Goal: Information Seeking & Learning: Learn about a topic

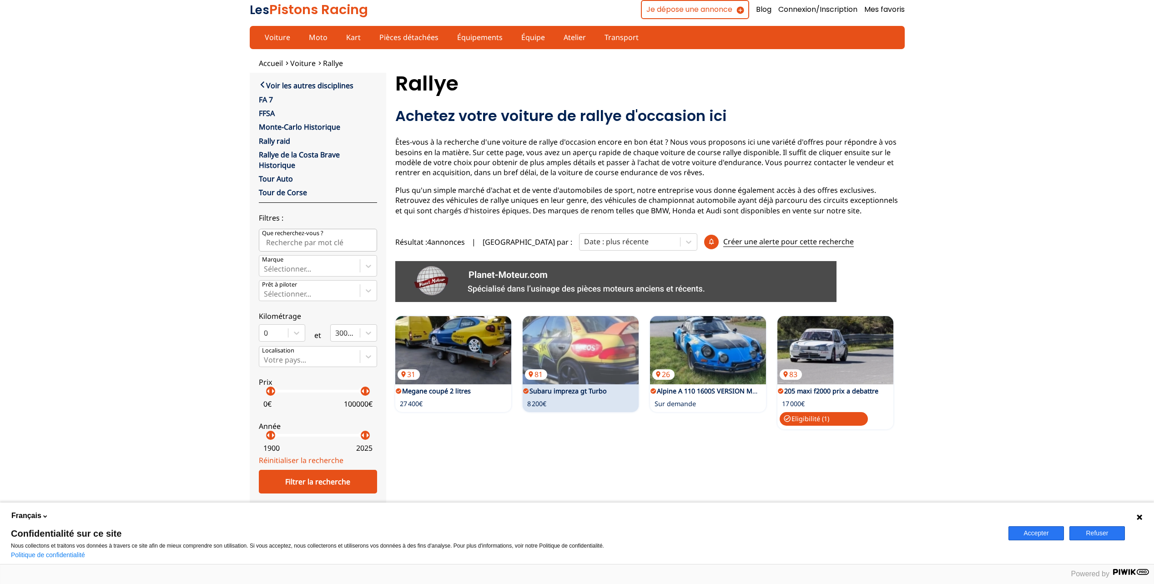
click at [614, 385] on div "81 Subaru impreza gt Turbo 8 200€" at bounding box center [581, 364] width 116 height 96
click at [568, 388] on link "Subaru impreza gt Turbo" at bounding box center [568, 391] width 77 height 9
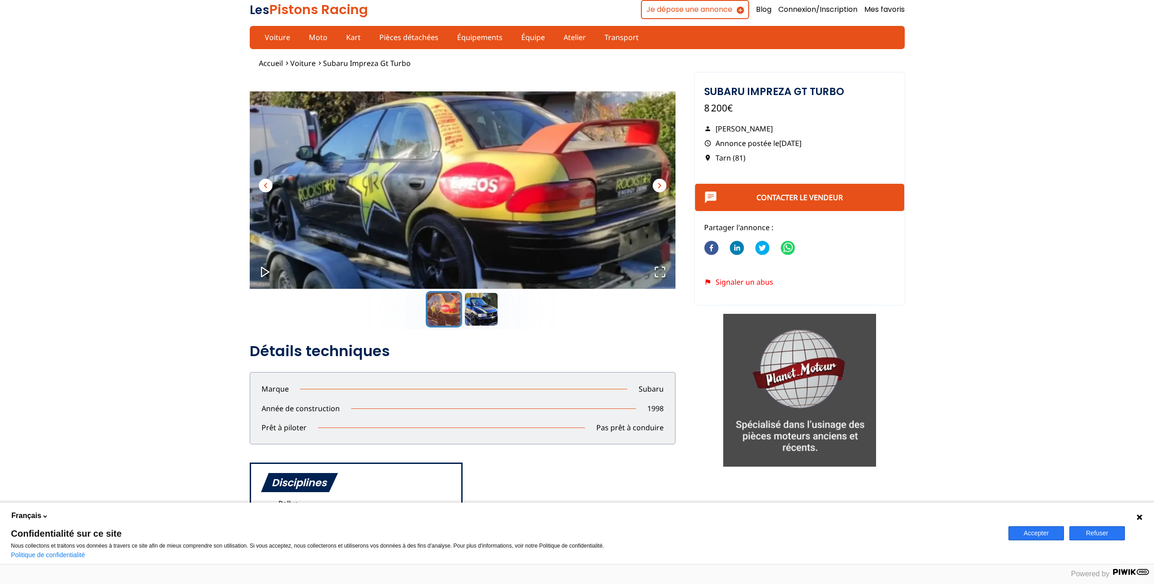
click at [616, 219] on img "Go to Slide 1" at bounding box center [463, 191] width 426 height 237
click at [661, 185] on span "chevron_right" at bounding box center [659, 185] width 11 height 11
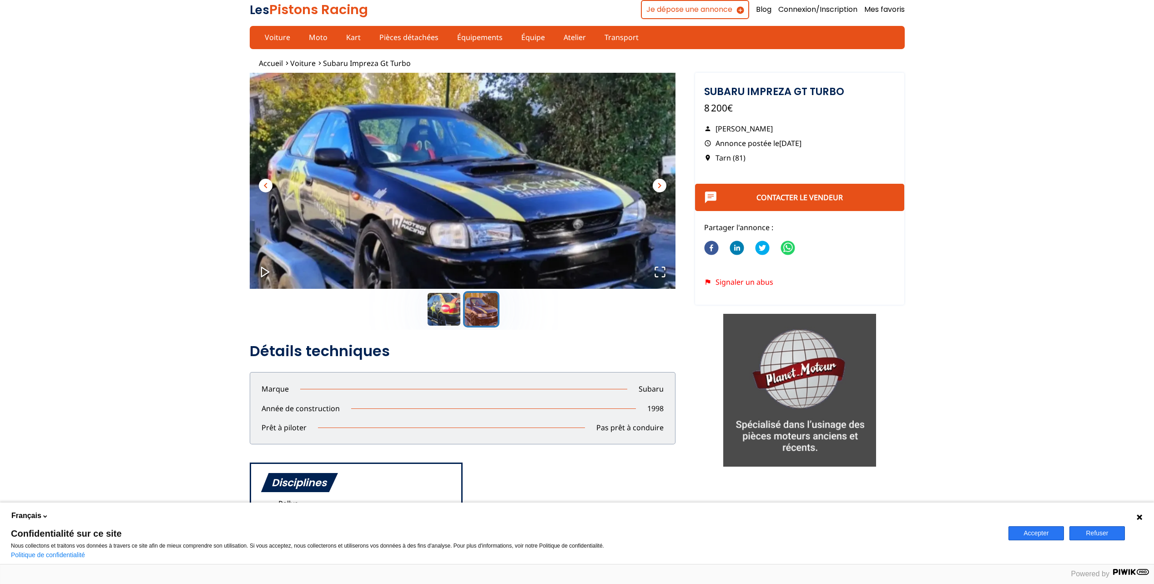
click at [661, 185] on span "chevron_right" at bounding box center [659, 185] width 11 height 11
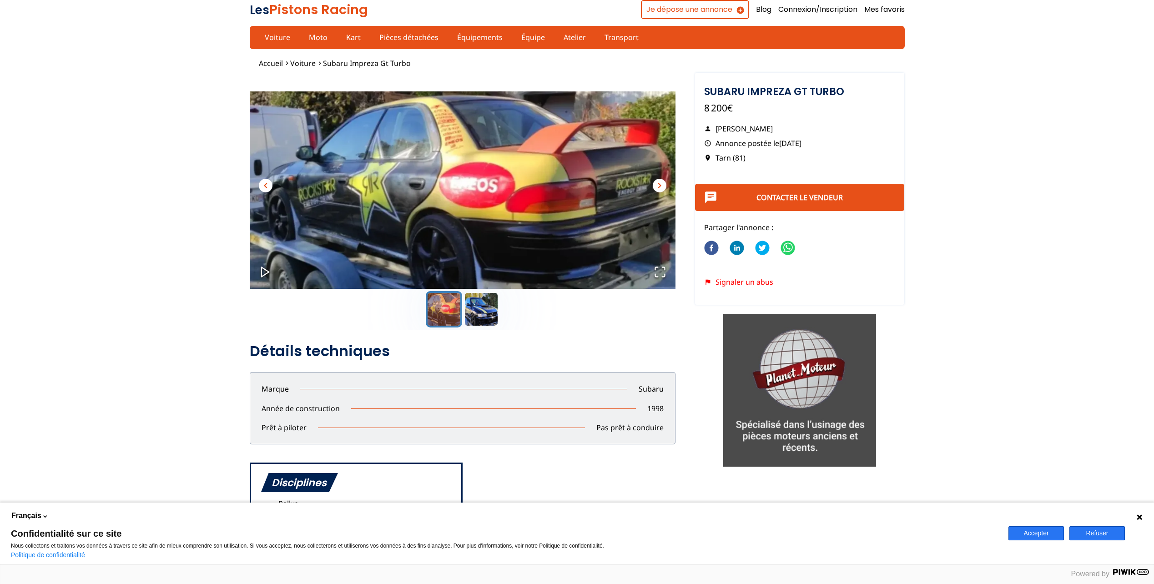
click at [661, 185] on span "chevron_right" at bounding box center [659, 185] width 11 height 11
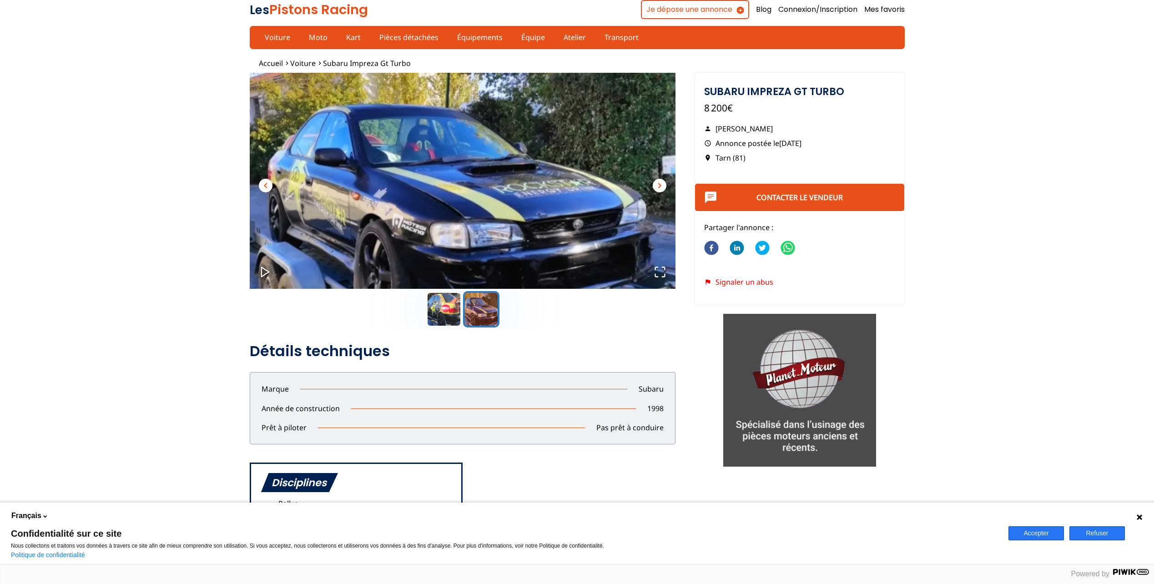
click at [654, 179] on img "Go to Slide 2" at bounding box center [463, 191] width 426 height 237
click at [658, 187] on span "chevron_right" at bounding box center [659, 185] width 11 height 11
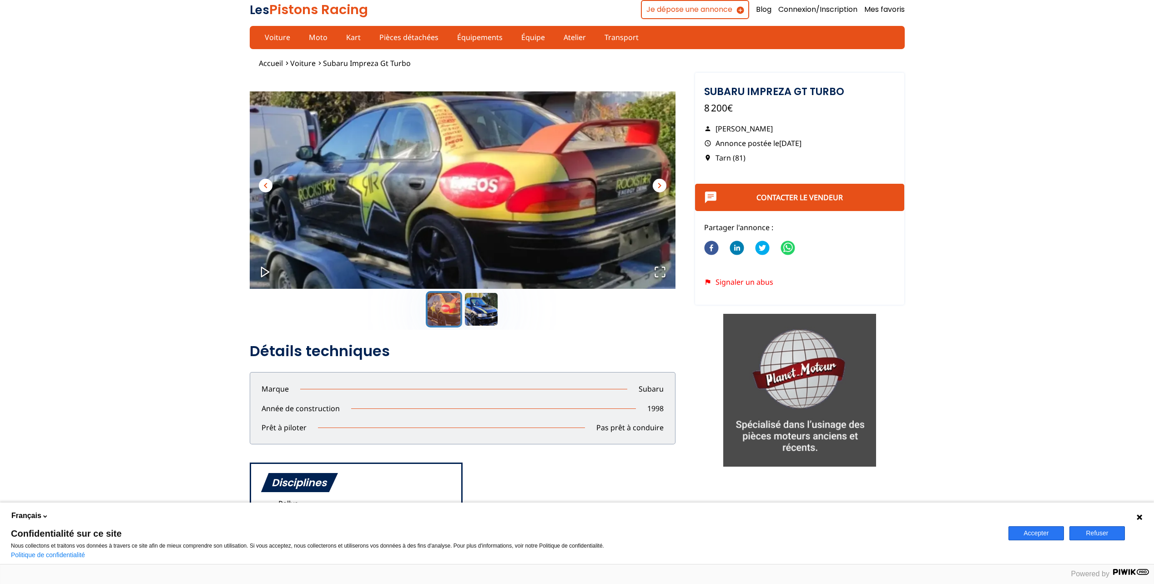
click at [661, 186] on span "chevron_right" at bounding box center [659, 185] width 11 height 11
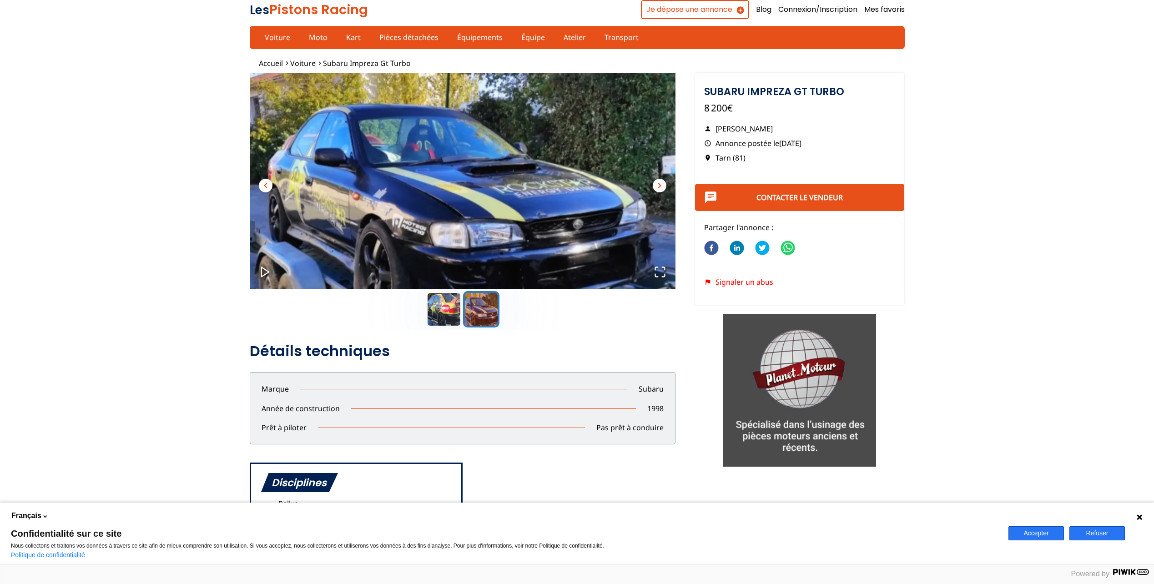
click at [665, 184] on span "chevron_right" at bounding box center [659, 185] width 11 height 11
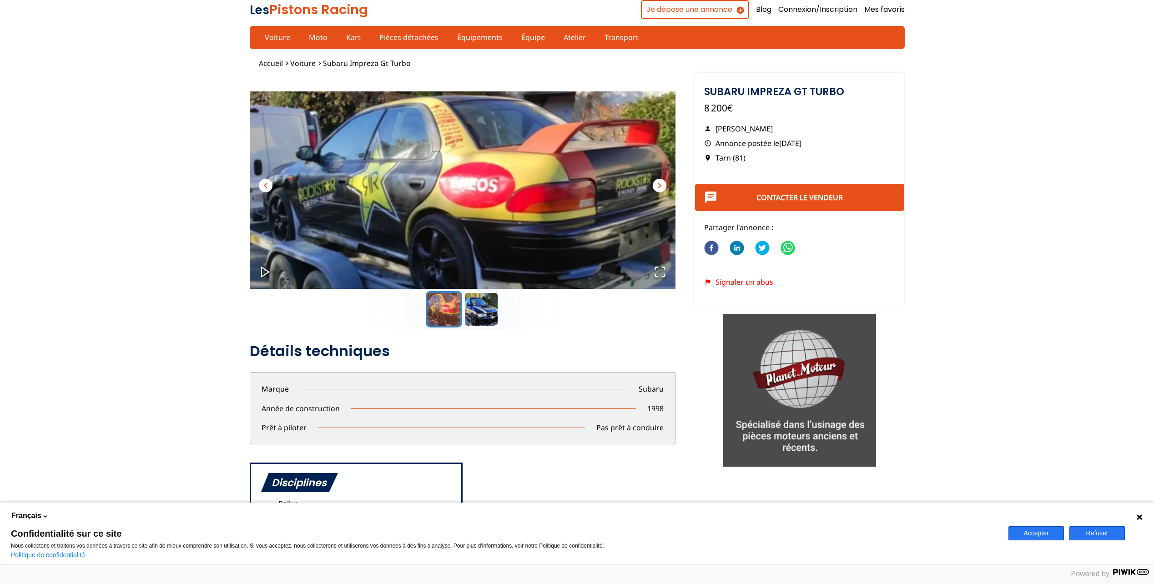
click at [665, 184] on span "chevron_right" at bounding box center [659, 185] width 11 height 11
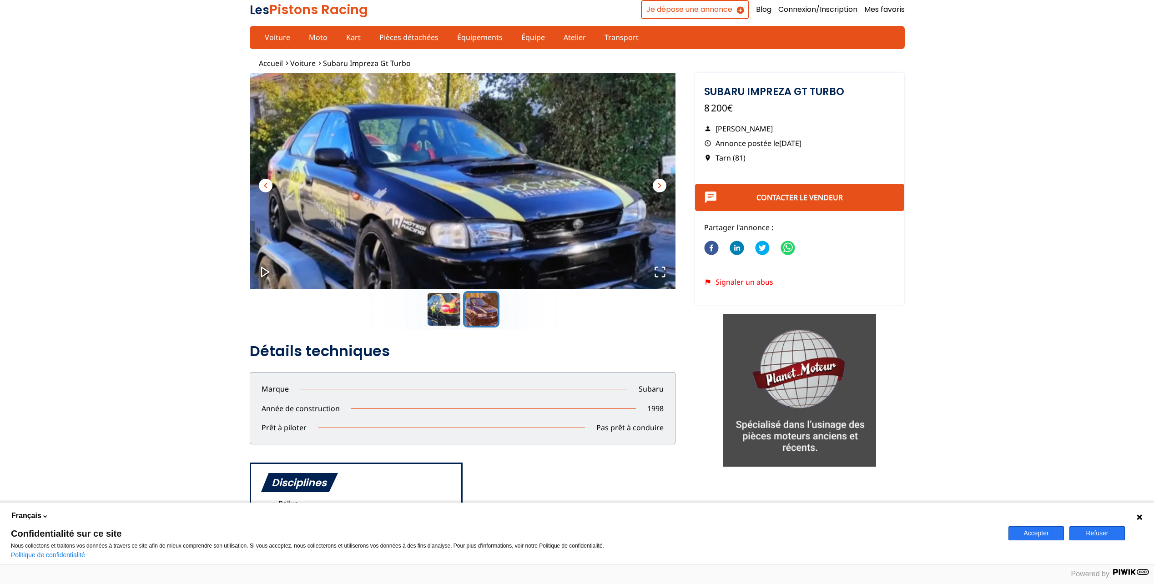
click at [660, 186] on span "chevron_right" at bounding box center [659, 185] width 11 height 11
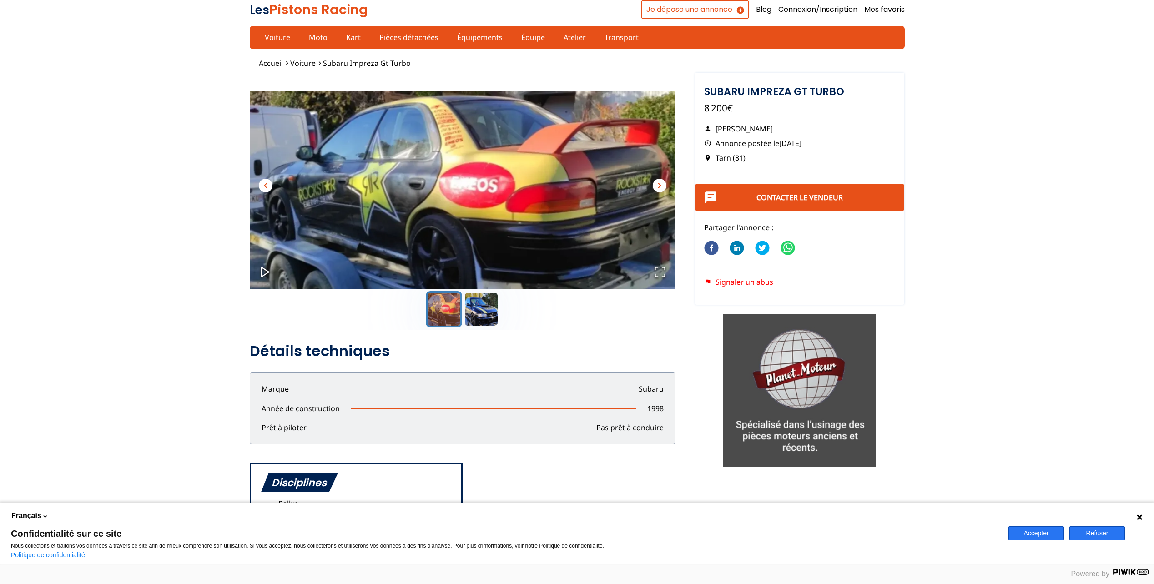
click at [665, 184] on button "chevron_right" at bounding box center [660, 186] width 14 height 14
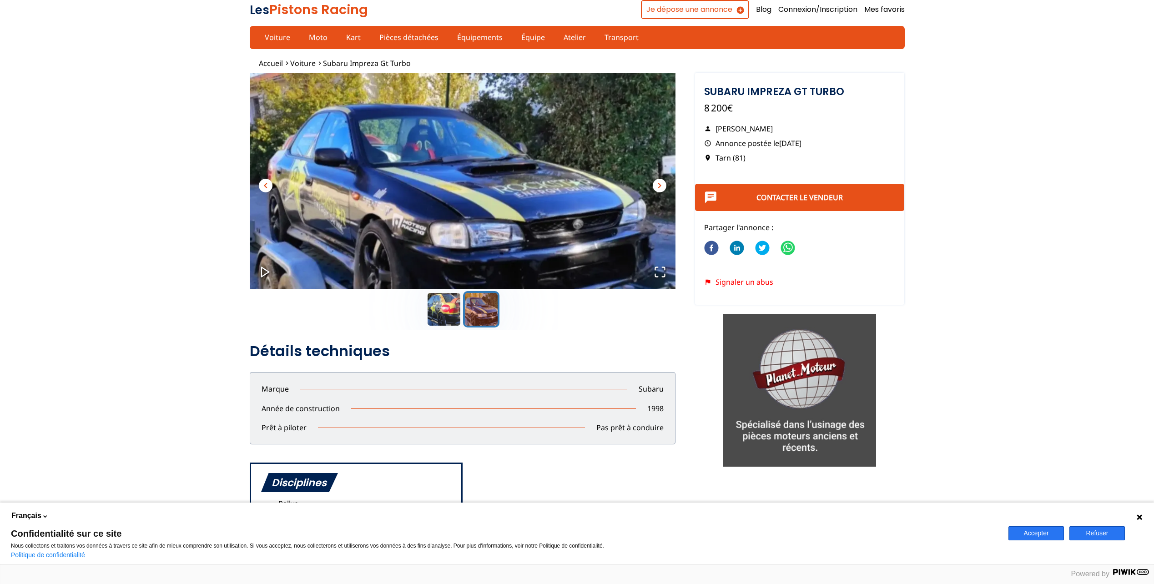
click at [665, 184] on button "chevron_right" at bounding box center [660, 186] width 14 height 14
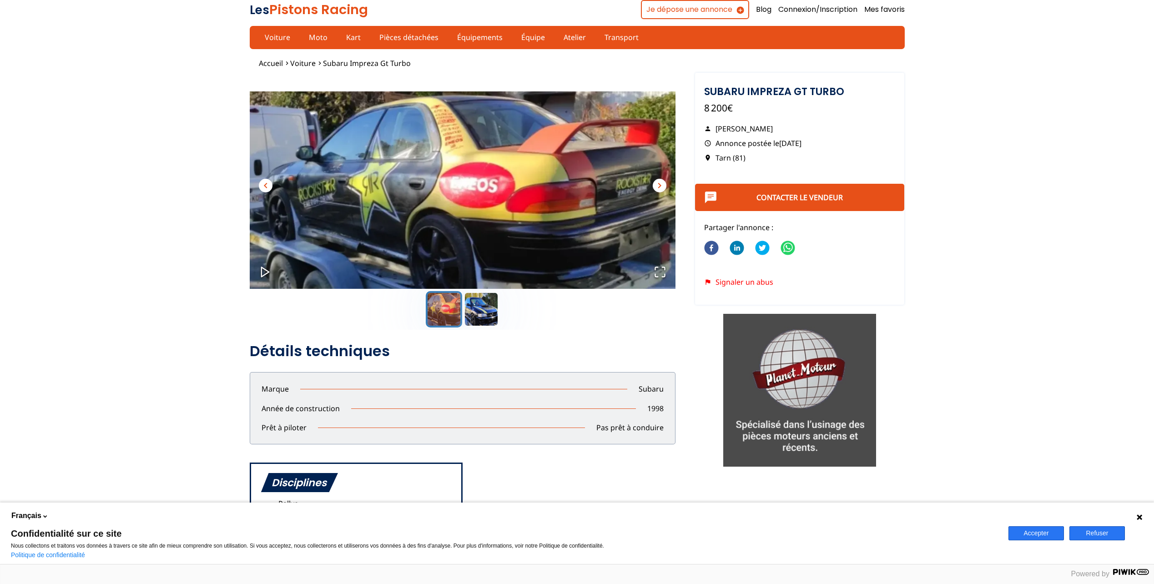
click at [665, 184] on button "chevron_right" at bounding box center [660, 186] width 14 height 14
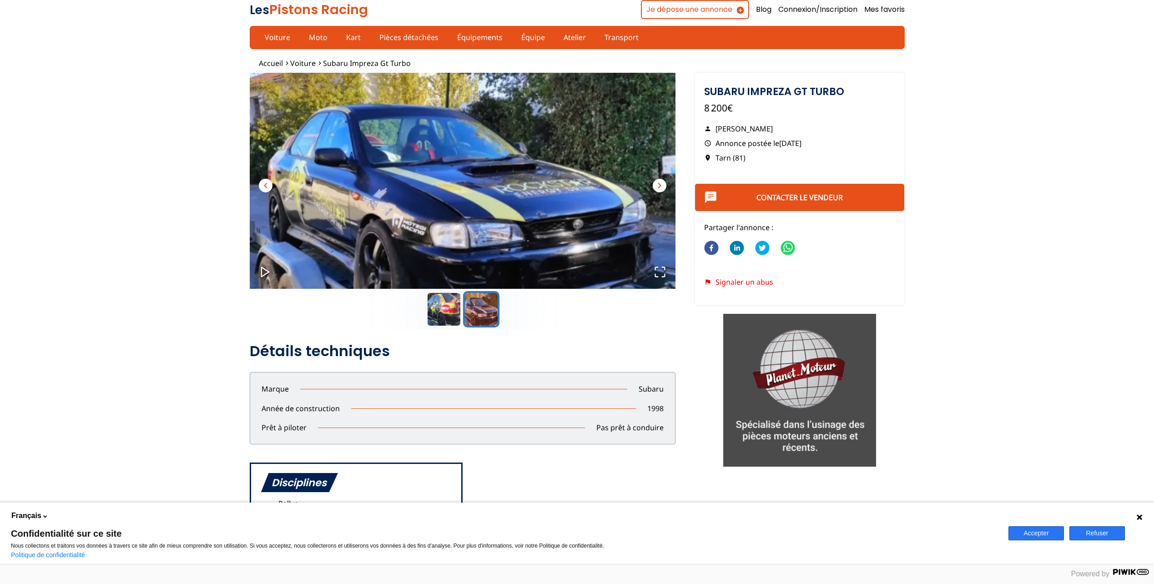
click at [665, 184] on button "chevron_right" at bounding box center [660, 186] width 14 height 14
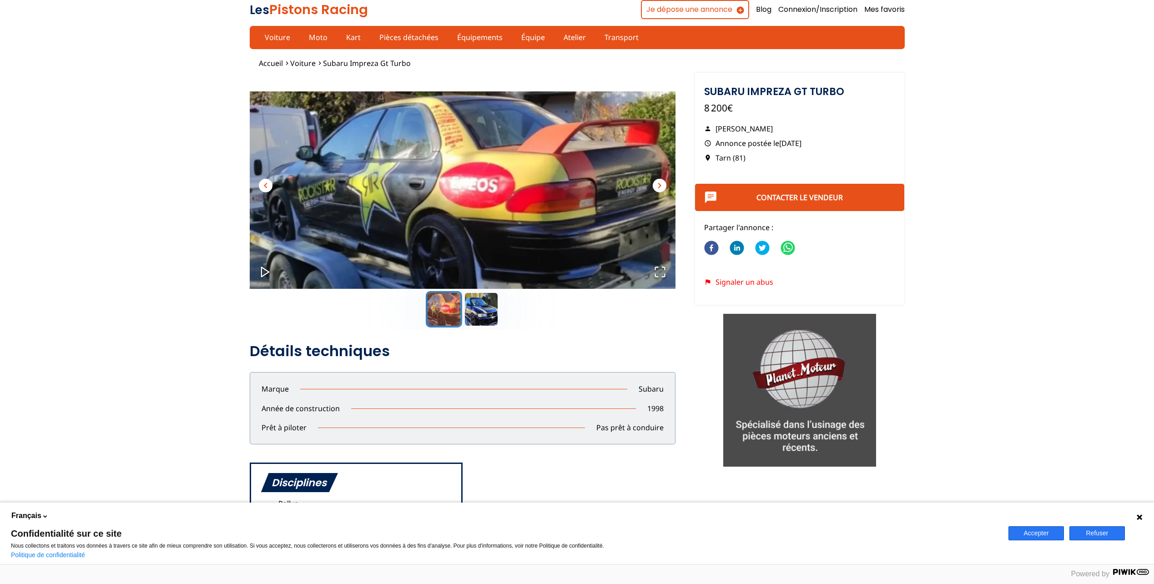
click at [665, 184] on button "chevron_right" at bounding box center [660, 186] width 14 height 14
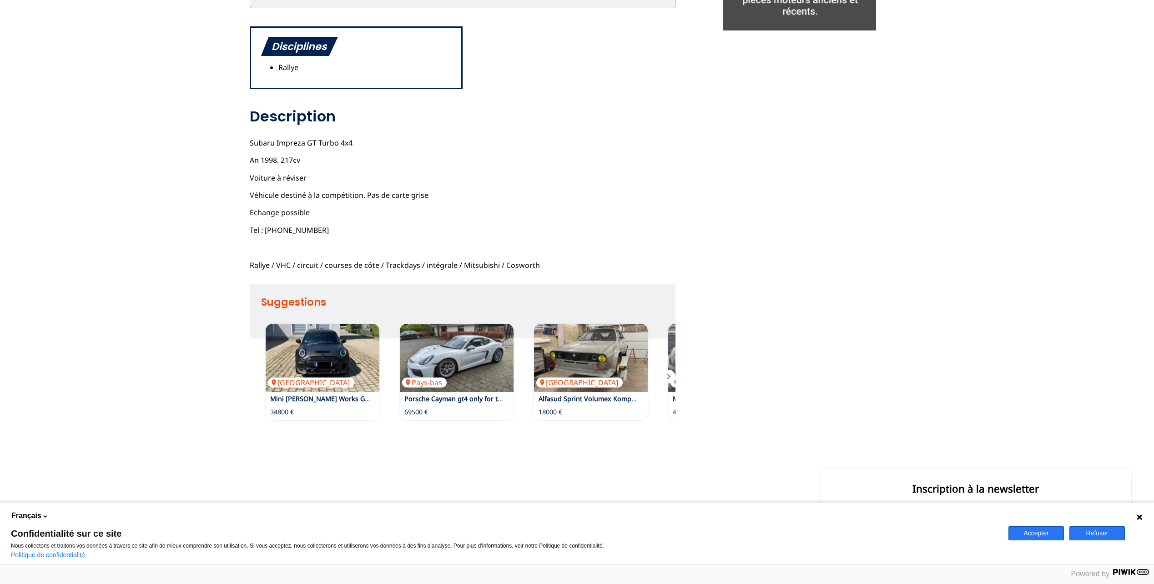
scroll to position [455, 0]
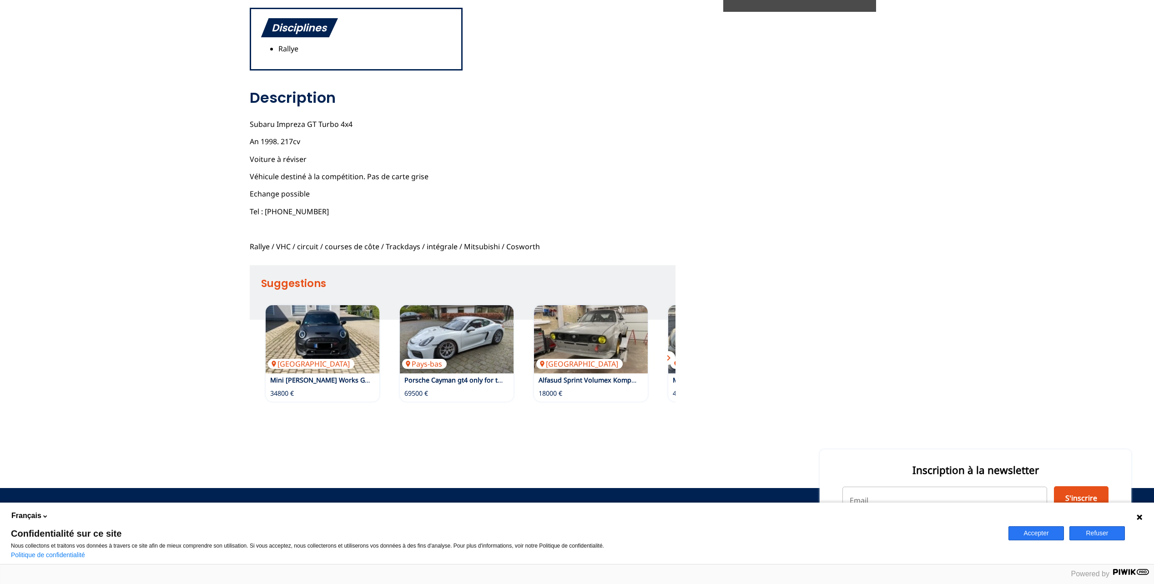
click at [667, 355] on span "chevron_right" at bounding box center [668, 358] width 11 height 11
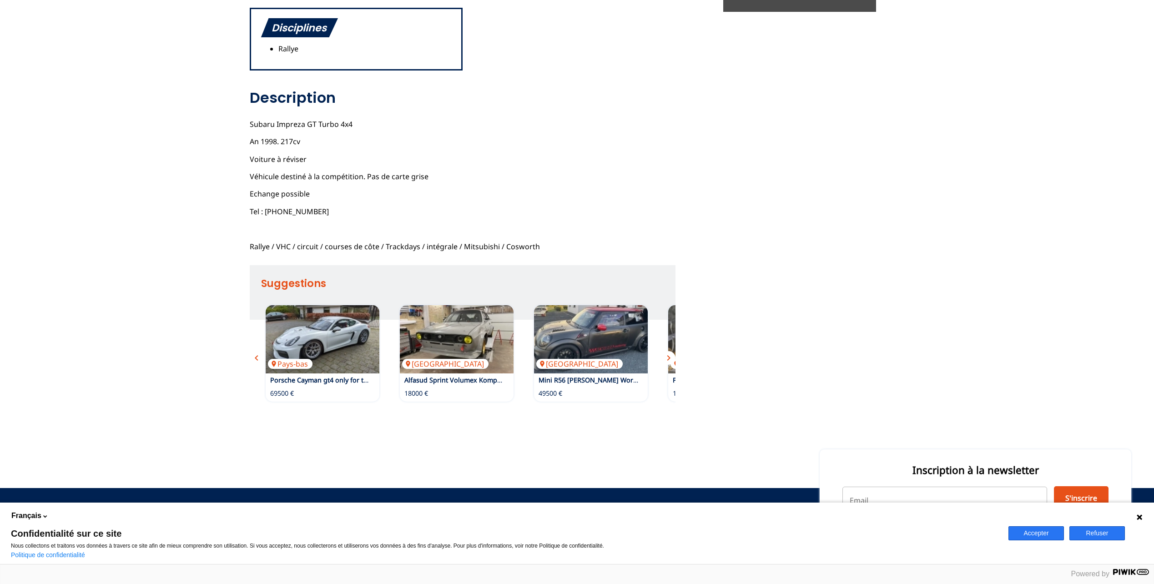
click at [667, 355] on span "chevron_right" at bounding box center [668, 358] width 11 height 11
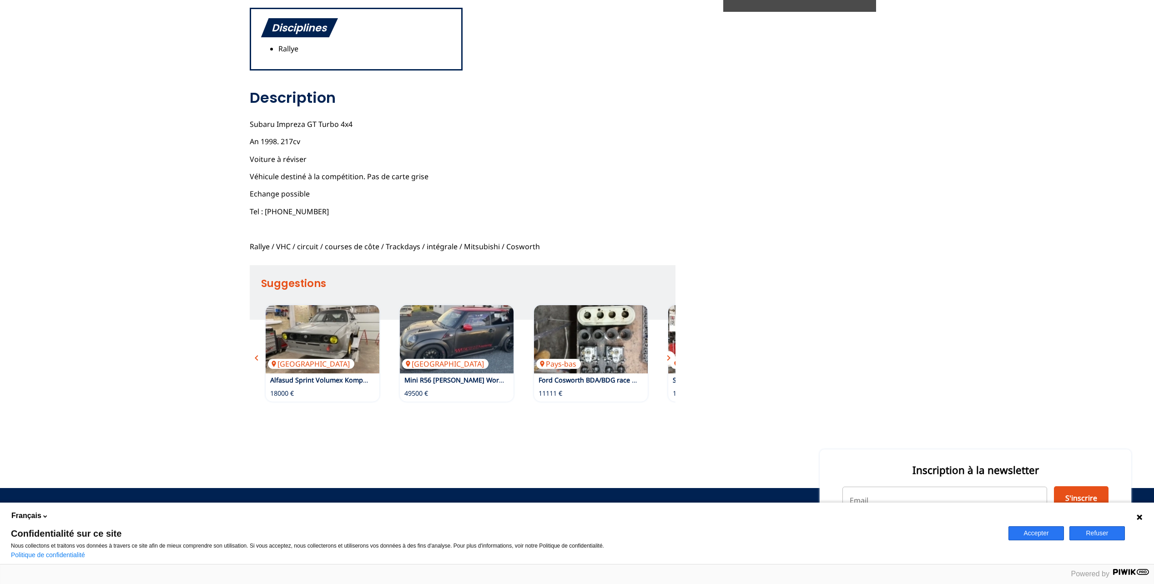
click at [667, 355] on span "chevron_right" at bounding box center [668, 358] width 11 height 11
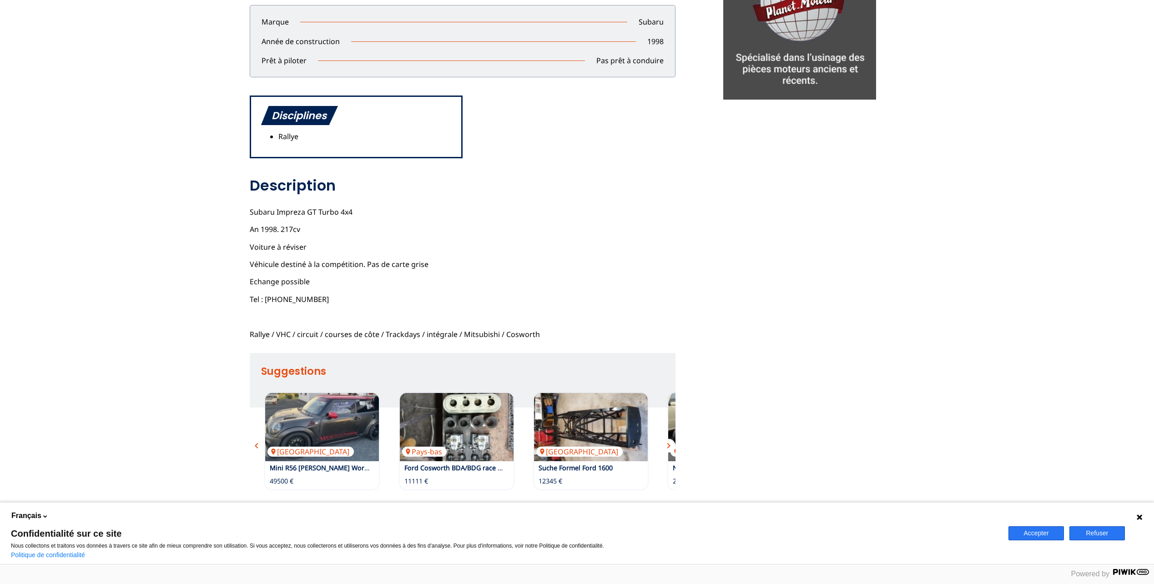
scroll to position [501, 0]
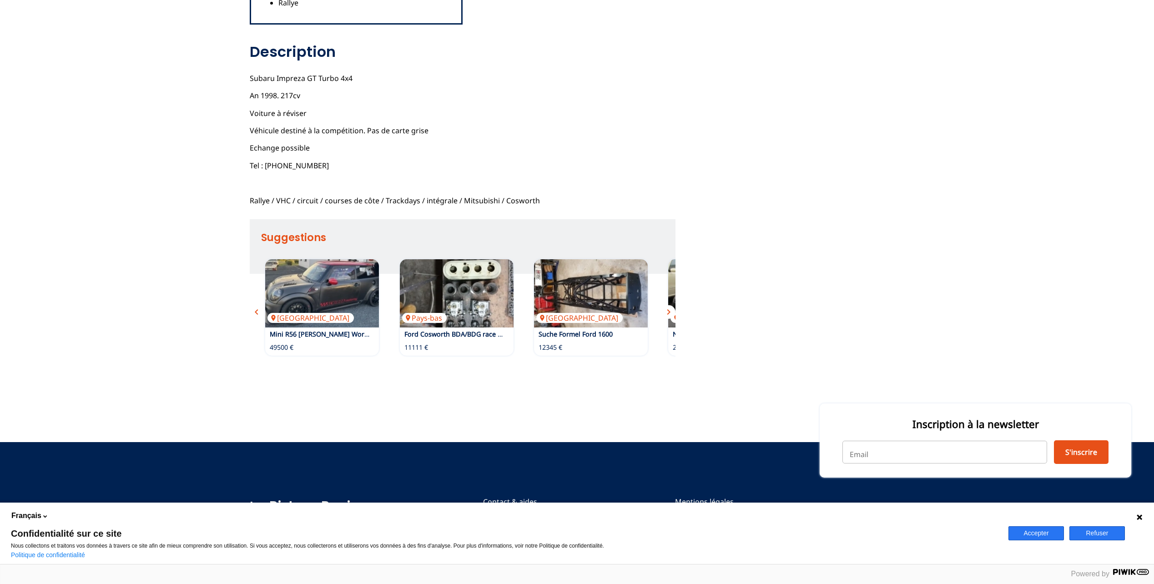
click at [668, 314] on span "chevron_right" at bounding box center [668, 312] width 11 height 11
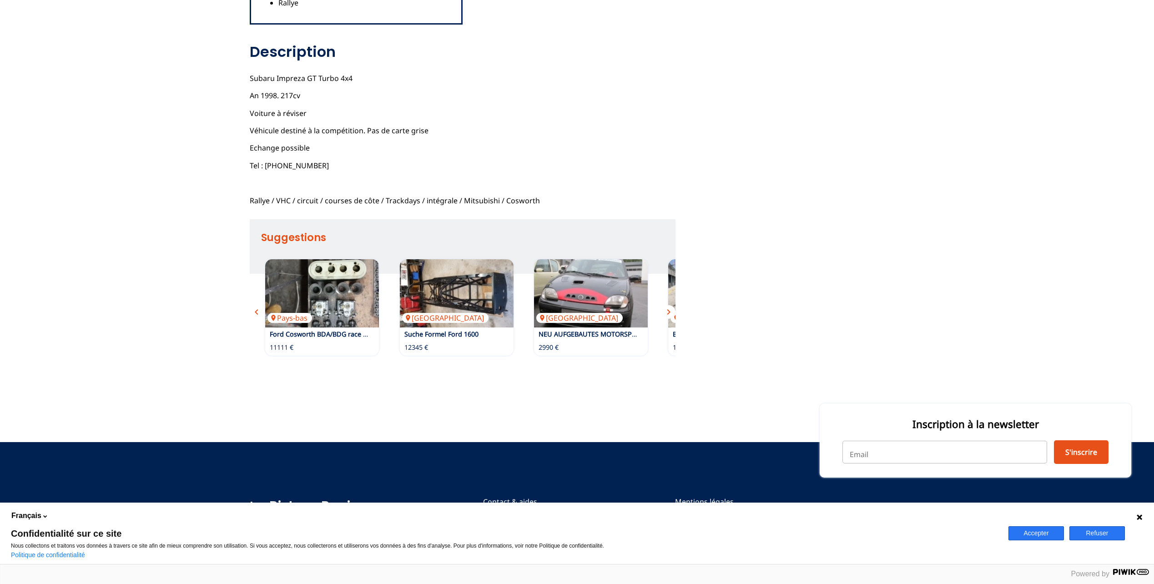
click at [668, 314] on span "chevron_right" at bounding box center [668, 312] width 11 height 11
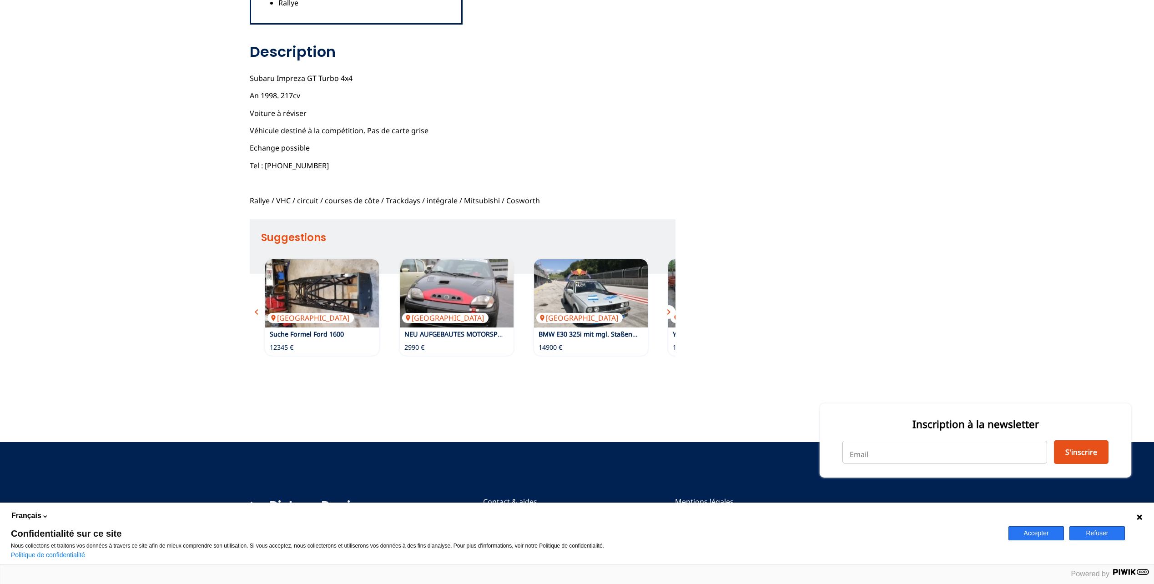
click at [668, 314] on span "chevron_right" at bounding box center [668, 312] width 11 height 11
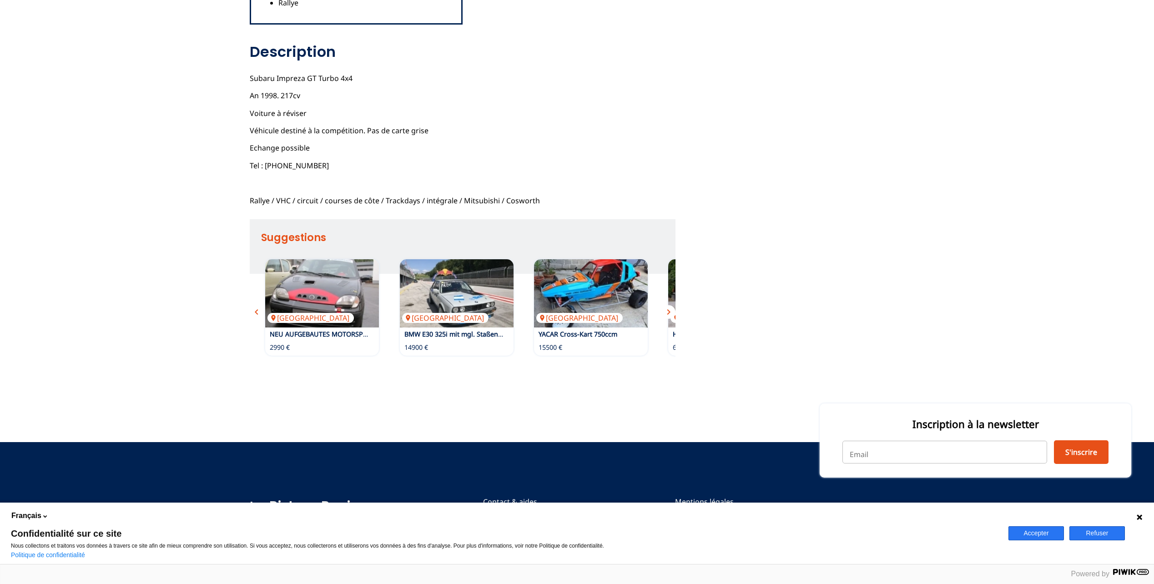
click at [668, 314] on span "chevron_right" at bounding box center [668, 312] width 11 height 11
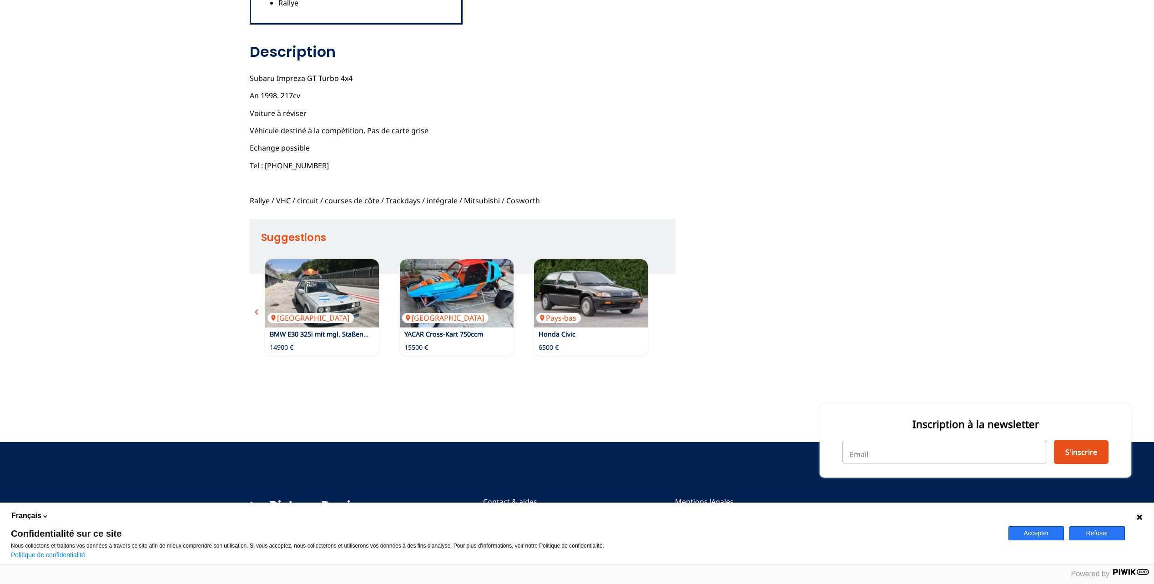
click at [668, 314] on div "Allemagne Mini John Cooper Works GP limitiert Nr. 668 of 3.000 34800 € Pays-bas…" at bounding box center [463, 307] width 426 height 105
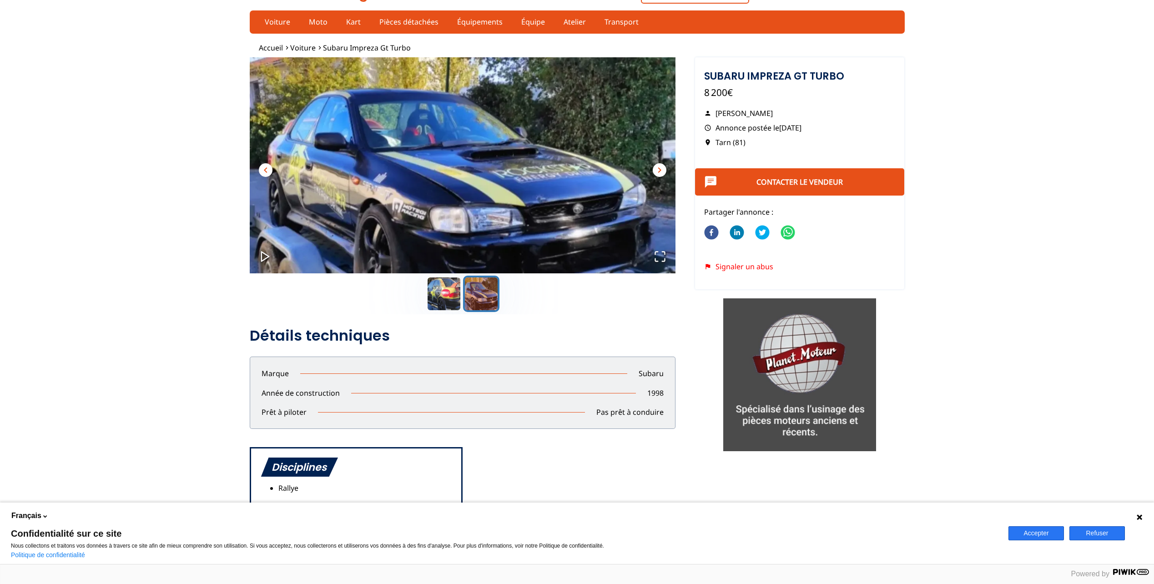
scroll to position [0, 0]
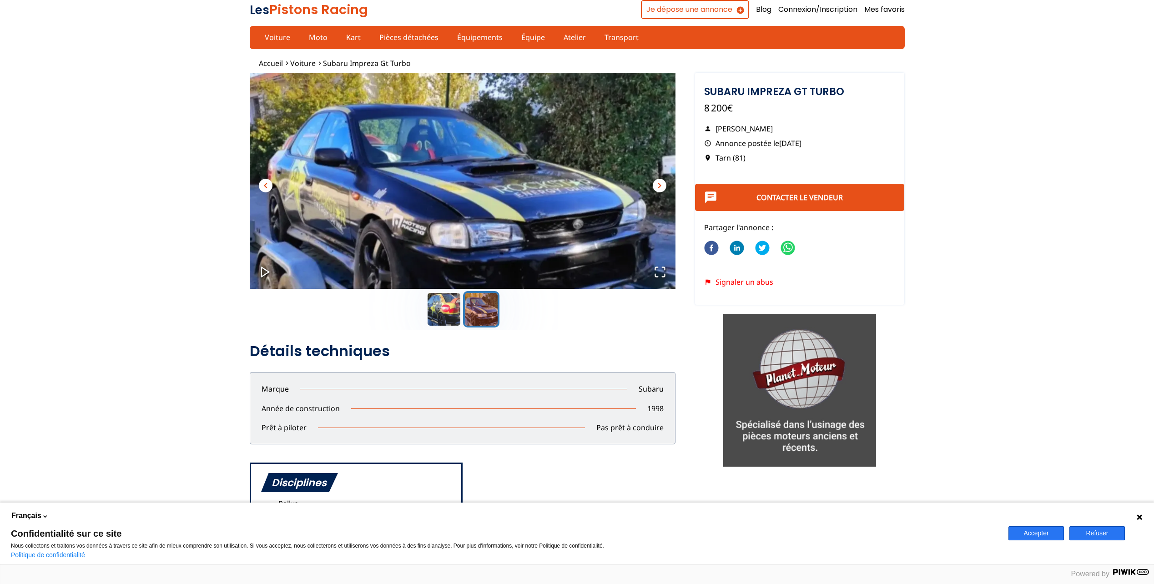
click at [664, 186] on span "chevron_right" at bounding box center [659, 185] width 11 height 11
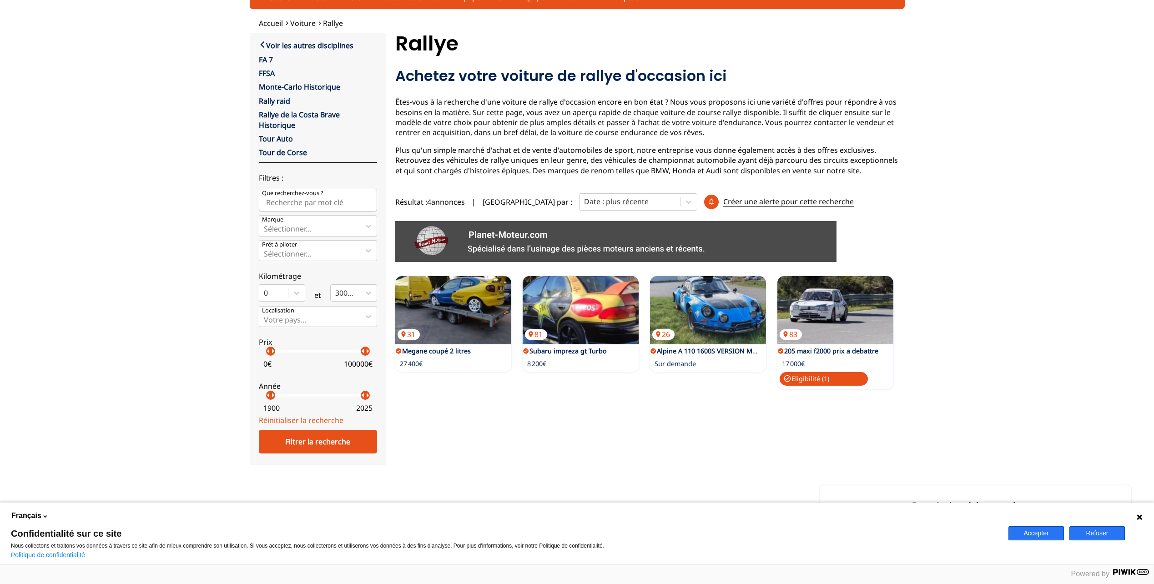
scroll to position [46, 0]
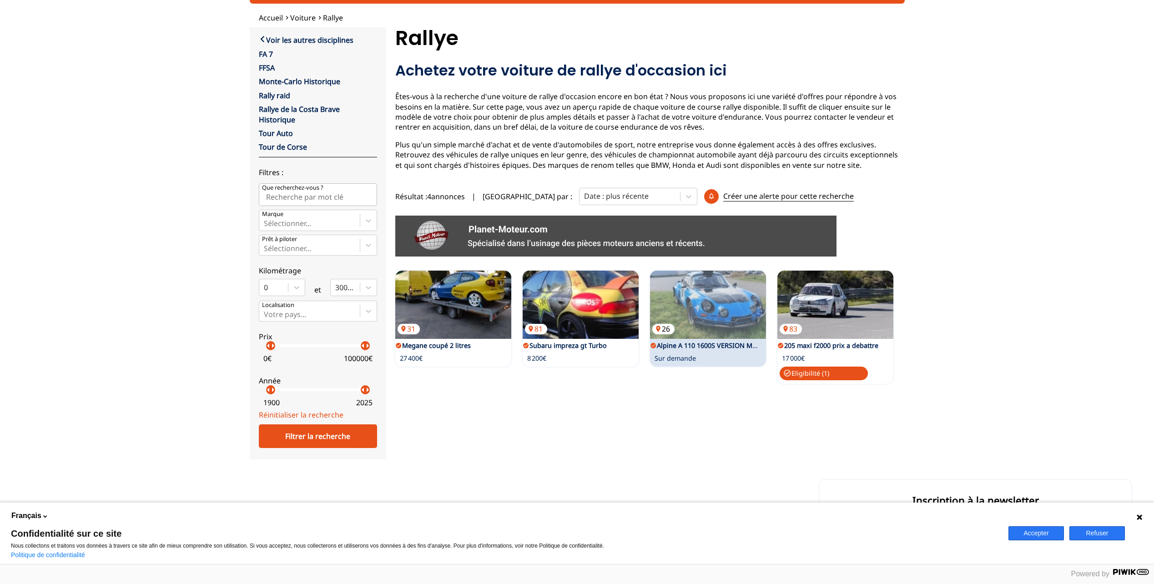
click at [691, 334] on img at bounding box center [708, 305] width 116 height 68
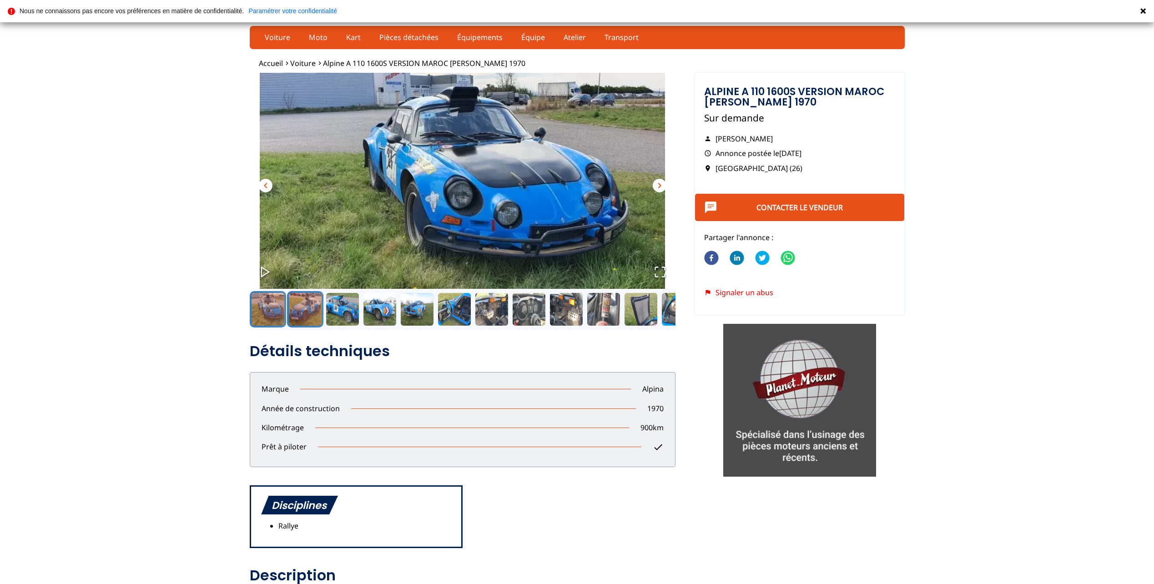
click at [309, 314] on button "Go to Slide 2" at bounding box center [305, 309] width 36 height 36
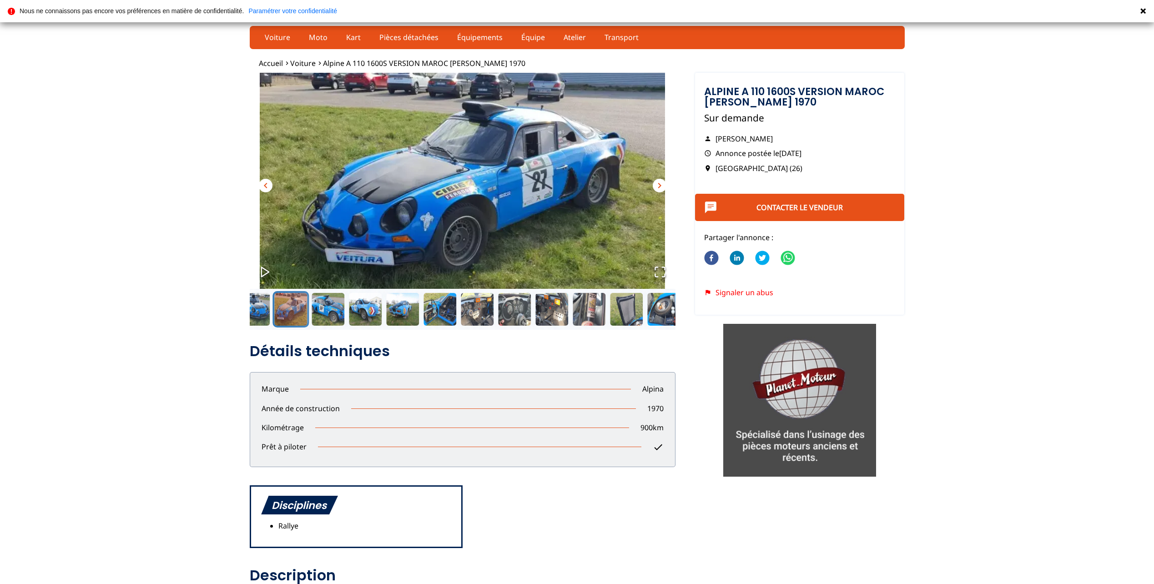
click at [654, 184] on span "chevron_right" at bounding box center [659, 185] width 11 height 11
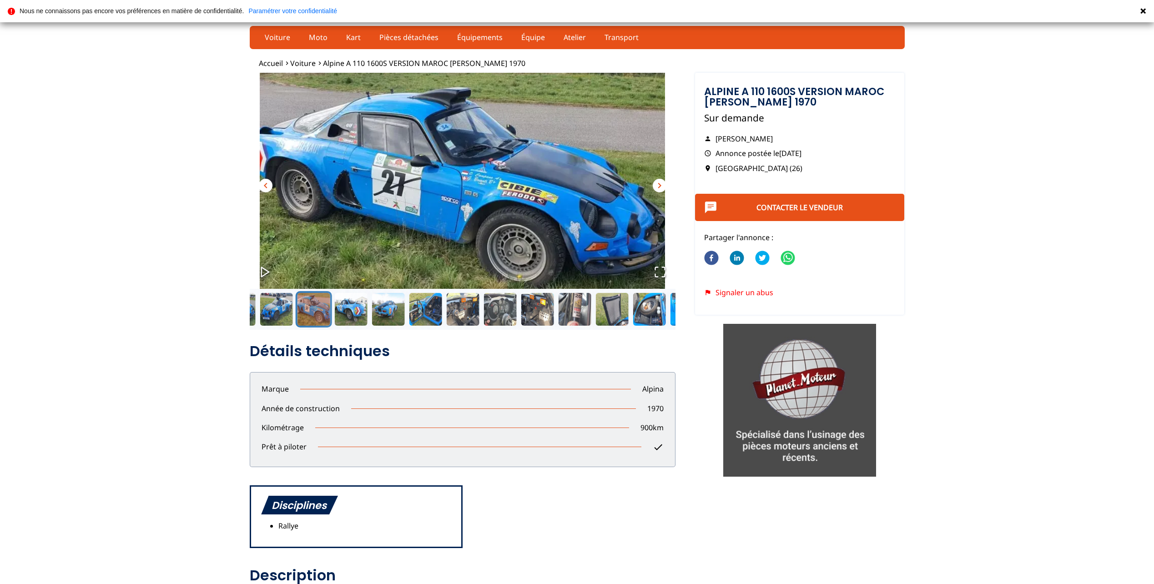
click at [654, 184] on span "chevron_right" at bounding box center [659, 185] width 11 height 11
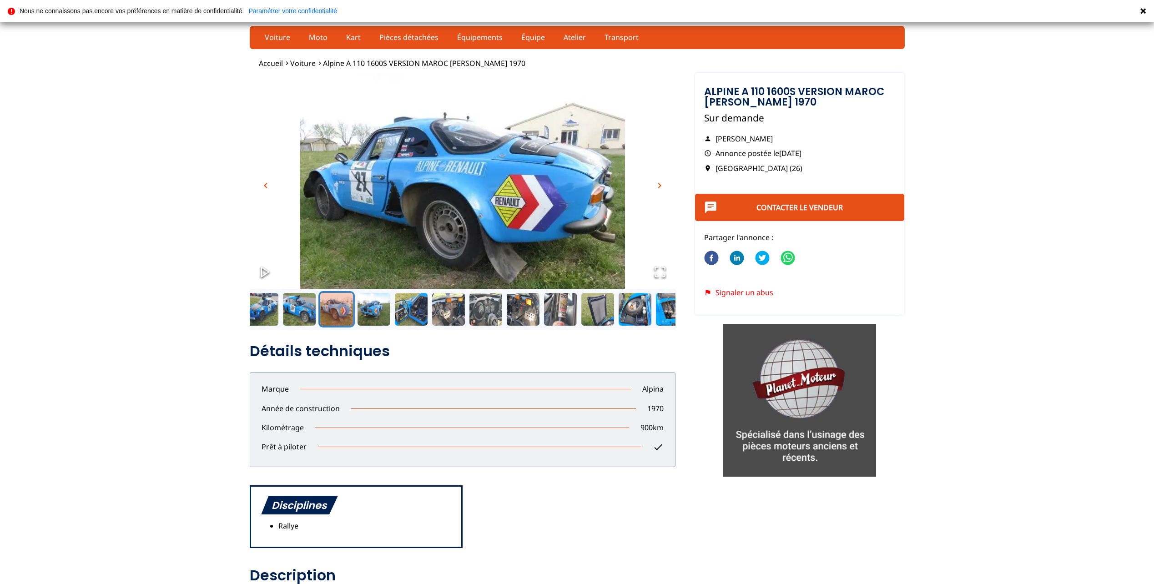
click at [654, 184] on span "chevron_right" at bounding box center [659, 185] width 11 height 11
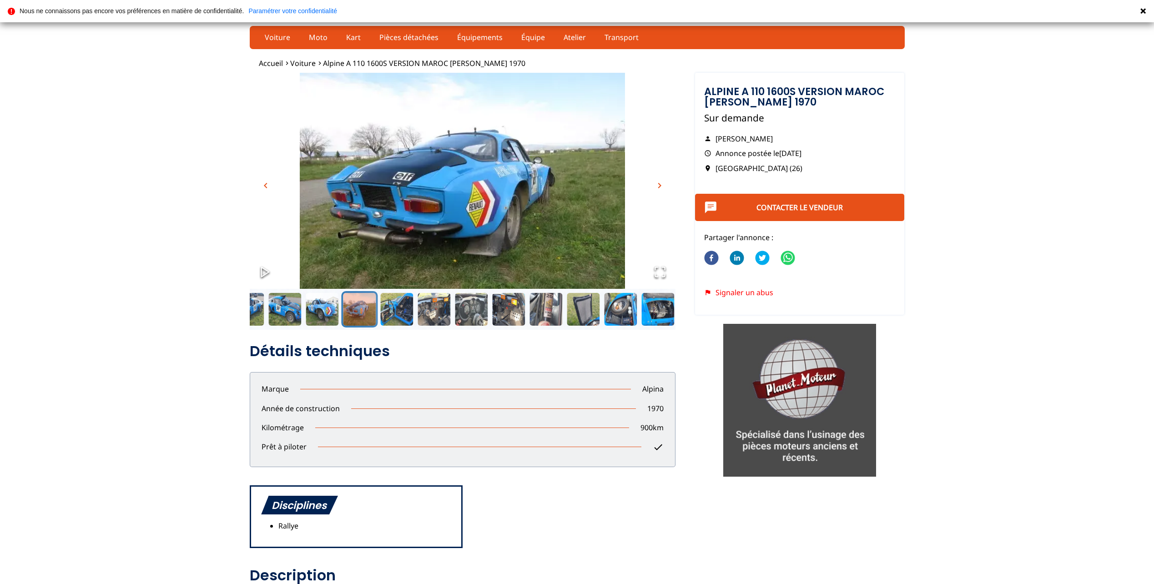
click at [654, 184] on span "chevron_right" at bounding box center [659, 185] width 11 height 11
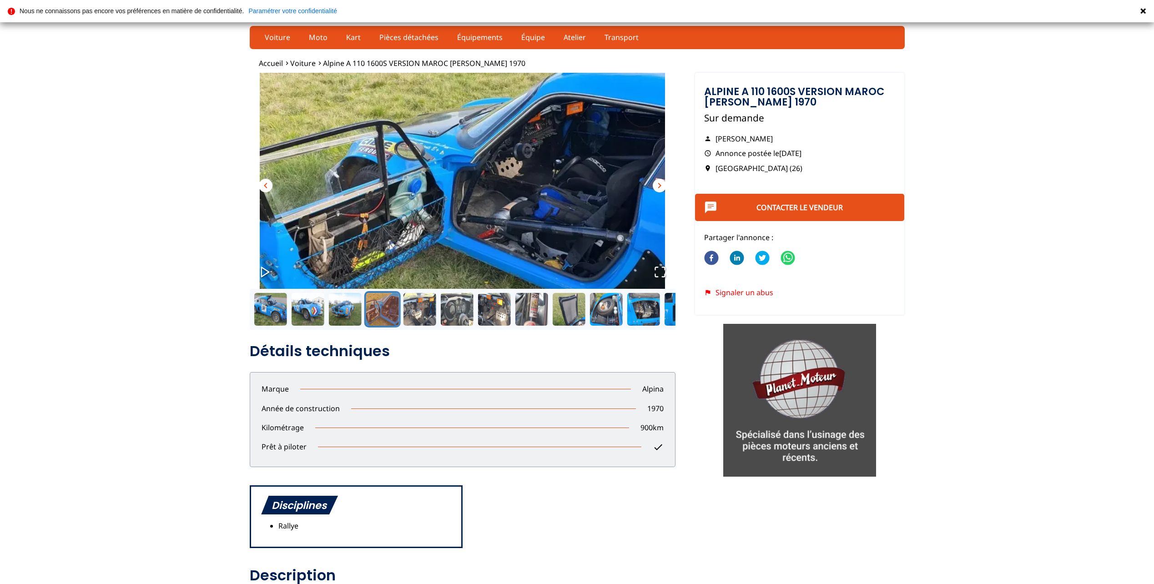
click at [651, 186] on img "Go to Slide 6" at bounding box center [463, 191] width 426 height 237
click at [655, 183] on span "chevron_right" at bounding box center [659, 185] width 11 height 11
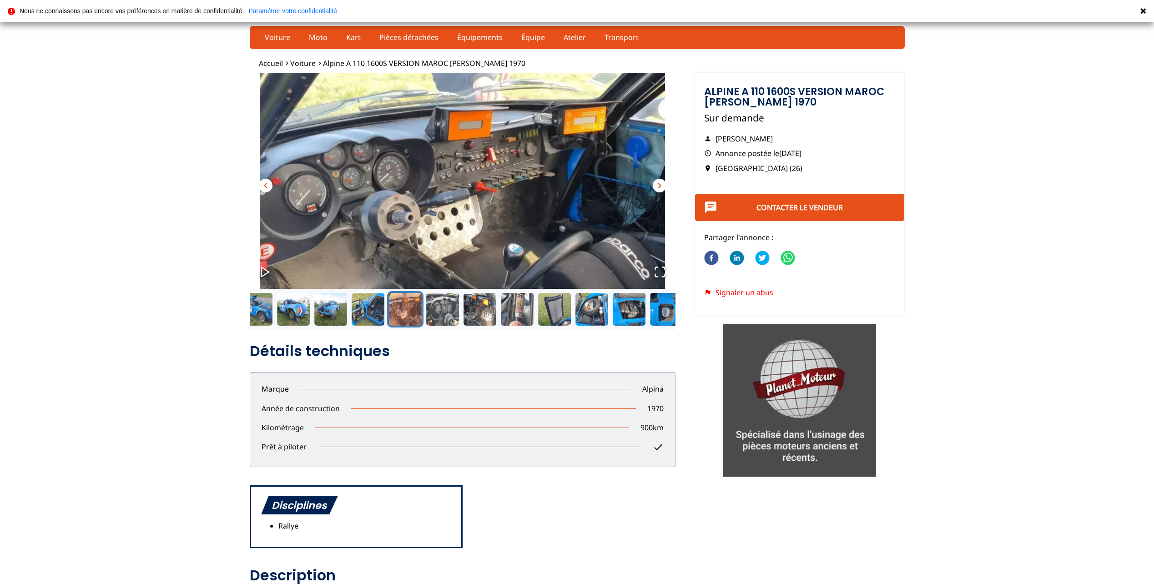
click at [655, 183] on span "chevron_right" at bounding box center [659, 185] width 11 height 11
